Goal: Find contact information: Find contact information

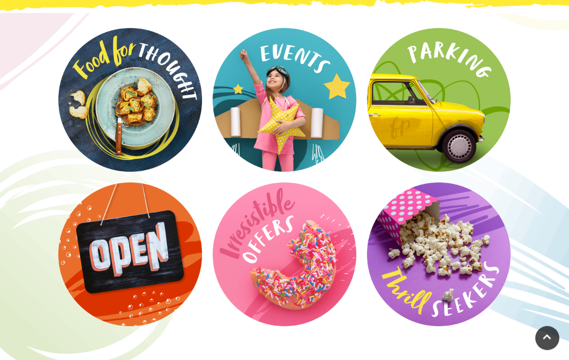
scroll to position [1304, 0]
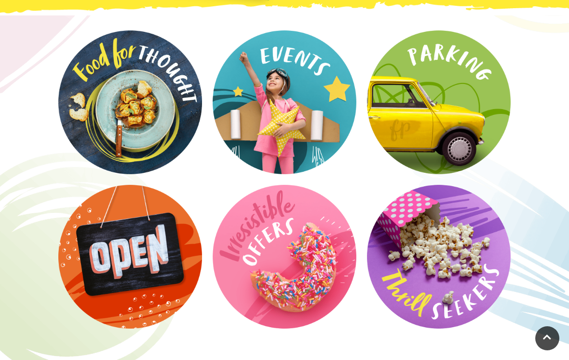
click at [0, 0] on video at bounding box center [0, 0] width 0 height 0
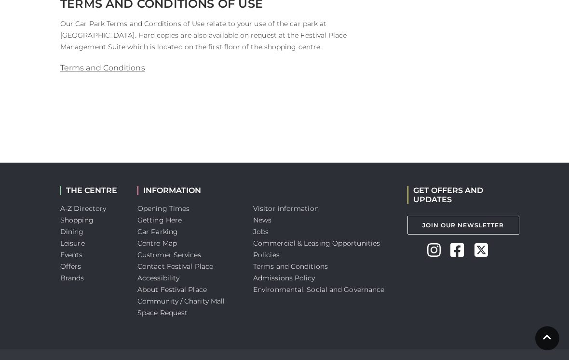
scroll to position [1226, 0]
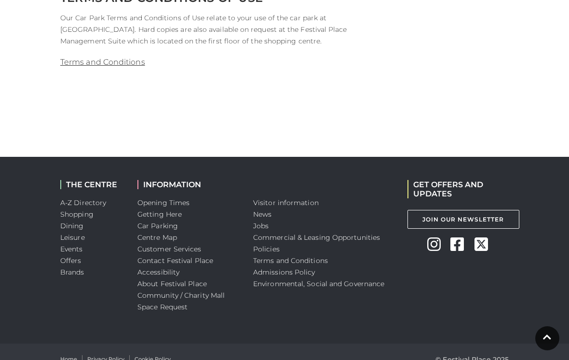
click at [210, 263] on link "Contact Festival Place" at bounding box center [175, 260] width 76 height 9
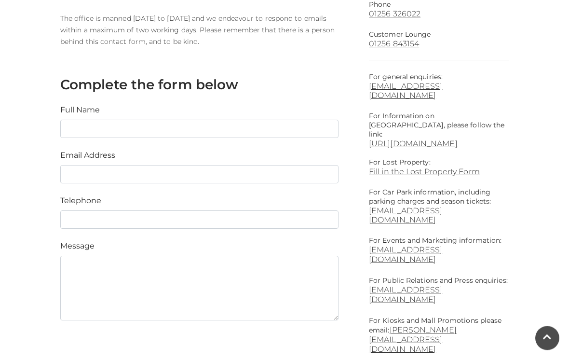
scroll to position [317, 0]
click at [432, 205] on link "parking@festivalplace.co.uk" at bounding box center [439, 214] width 140 height 18
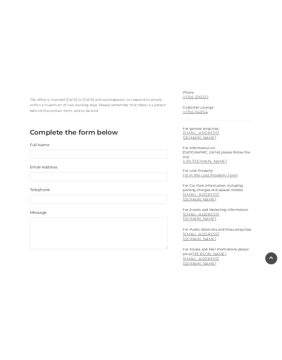
scroll to position [704, 0]
